Goal: Transaction & Acquisition: Purchase product/service

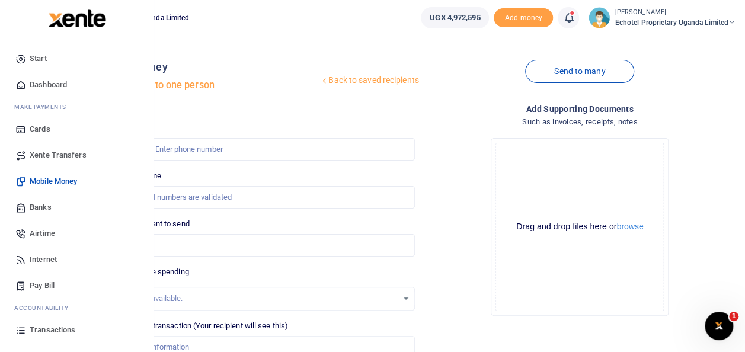
click at [45, 328] on span "Transactions" at bounding box center [53, 330] width 46 height 12
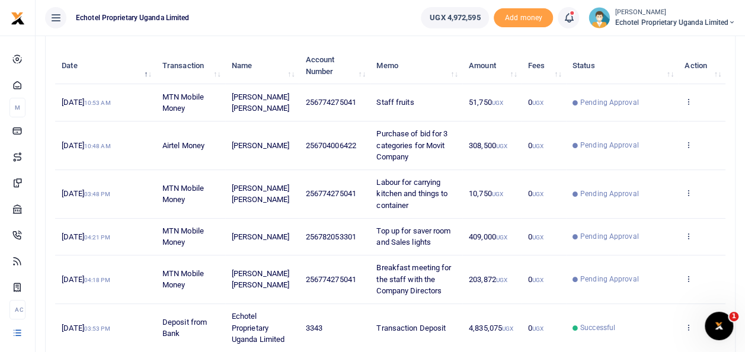
scroll to position [123, 0]
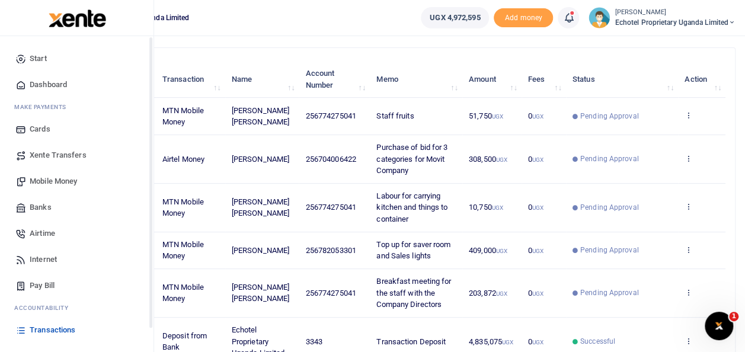
click at [35, 179] on span "Mobile Money" at bounding box center [53, 181] width 47 height 12
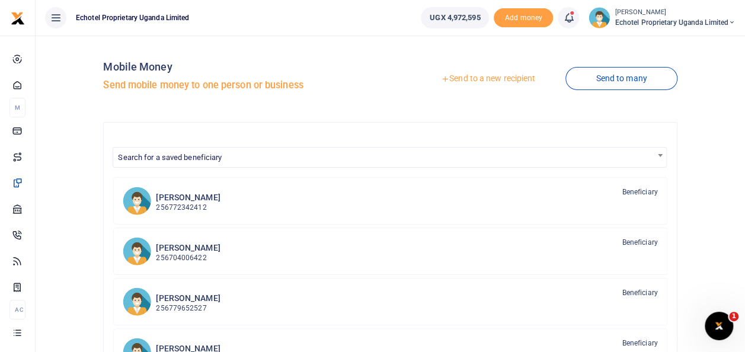
click at [497, 77] on link "Send to a new recipient" at bounding box center [488, 78] width 155 height 21
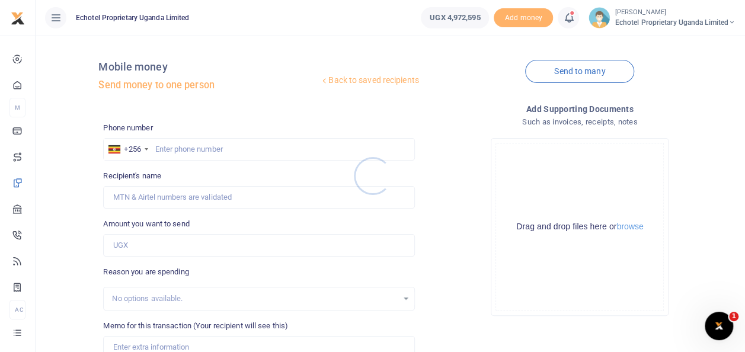
click at [177, 147] on div at bounding box center [372, 176] width 745 height 352
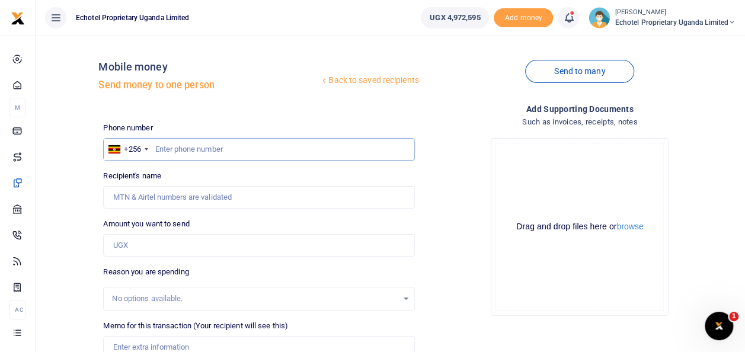
click at [181, 148] on input "text" at bounding box center [258, 149] width 311 height 23
click at [173, 194] on input "Recipient's name" at bounding box center [258, 197] width 311 height 23
type input "[PERSON_NAME] [PERSON_NAME]"
type input "50,000"
type input "Staff fruits"
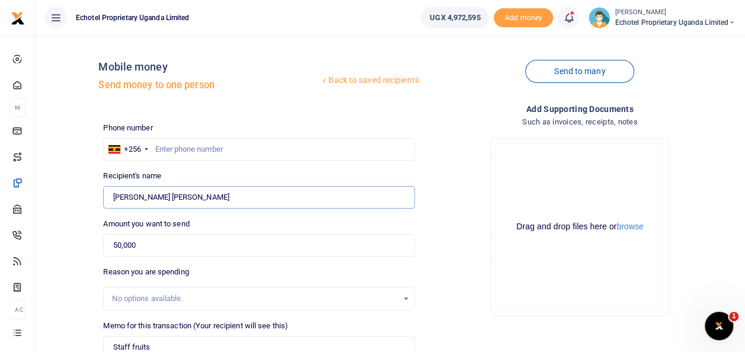
drag, startPoint x: 193, startPoint y: 198, endPoint x: 89, endPoint y: 203, distance: 103.8
click at [89, 203] on div "Back to saved recipients Mobile money Send money to one person Send to many Pho…" at bounding box center [390, 265] width 700 height 440
type input "[PERSON_NAME] [PERSON_NAME]"
click at [159, 147] on input "0774275041" at bounding box center [258, 149] width 311 height 23
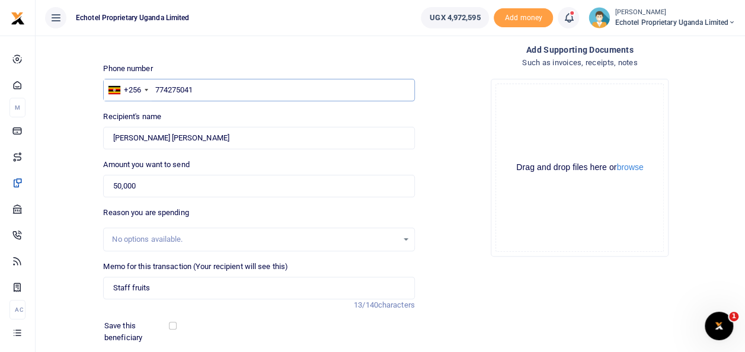
type input "774275041"
drag, startPoint x: 154, startPoint y: 286, endPoint x: 98, endPoint y: 287, distance: 56.3
click at [98, 287] on div "Back to saved recipients Mobile money Send money to one person Send to many Pho…" at bounding box center [390, 206] width 700 height 440
click at [137, 288] on input "Staff Dairies for Susan and Racheal" at bounding box center [258, 288] width 311 height 23
drag, startPoint x: 148, startPoint y: 287, endPoint x: 181, endPoint y: 304, distance: 36.6
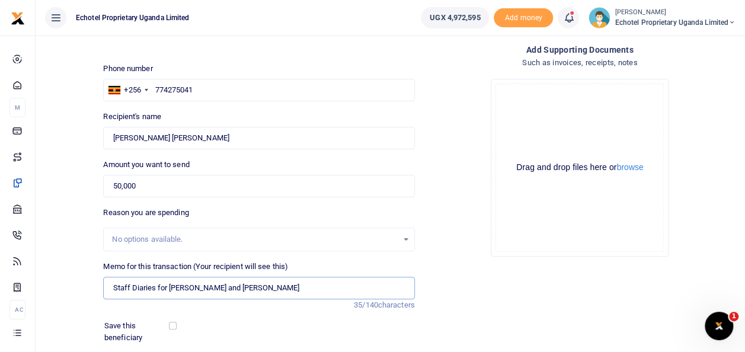
click at [148, 288] on input "Staff Diaries for Susan and Racheal" at bounding box center [258, 288] width 311 height 23
click at [243, 287] on input "Staff Diarys for Susan and Racheal" at bounding box center [258, 288] width 311 height 23
click at [136, 287] on input "Staff Dairys for Susan and Racheal" at bounding box center [258, 288] width 311 height 23
type input "Staff Diaries for Susan and Racheal"
click at [514, 269] on div "Add supporting Documents Such as invoices, receipts, notes Drop your files here…" at bounding box center [580, 234] width 321 height 382
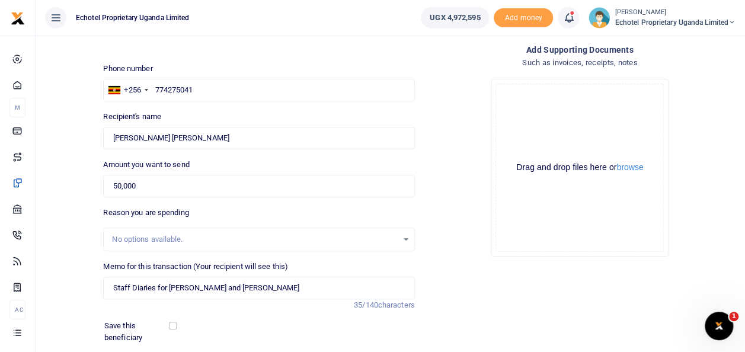
scroll to position [172, 0]
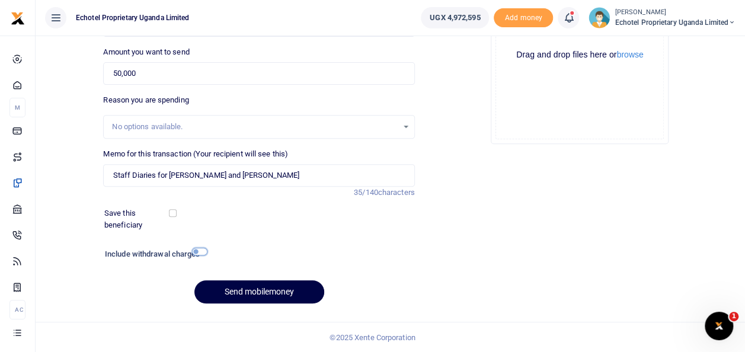
click at [194, 250] on input "checkbox" at bounding box center [199, 252] width 15 height 8
checkbox input "true"
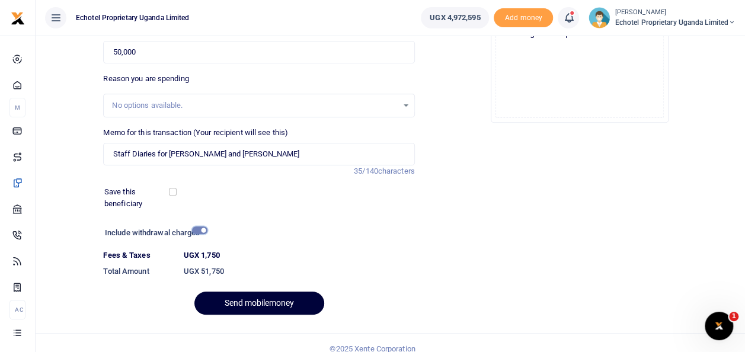
scroll to position [204, 0]
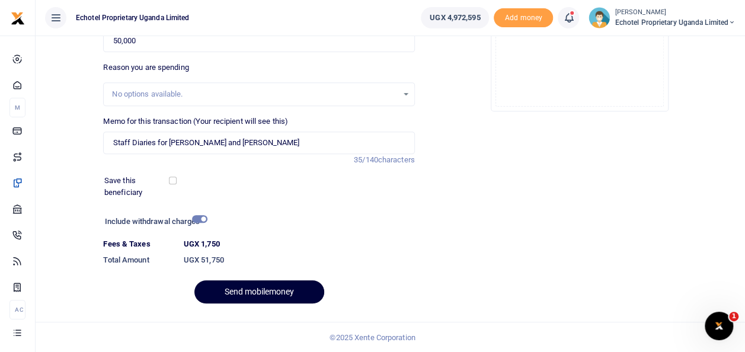
click at [270, 284] on button "Send mobilemoney" at bounding box center [259, 291] width 130 height 23
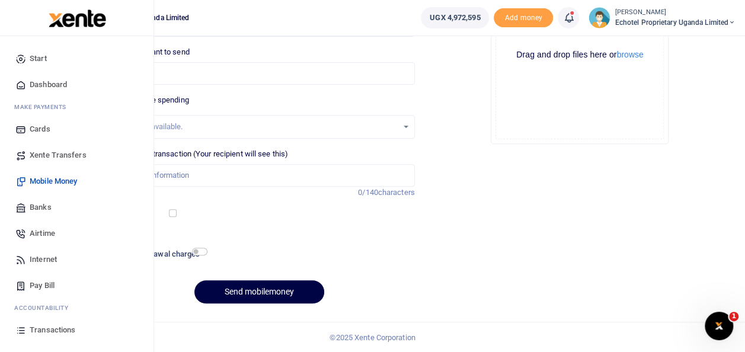
click at [41, 329] on span "Transactions" at bounding box center [53, 330] width 46 height 12
